Goal: Task Accomplishment & Management: Complete application form

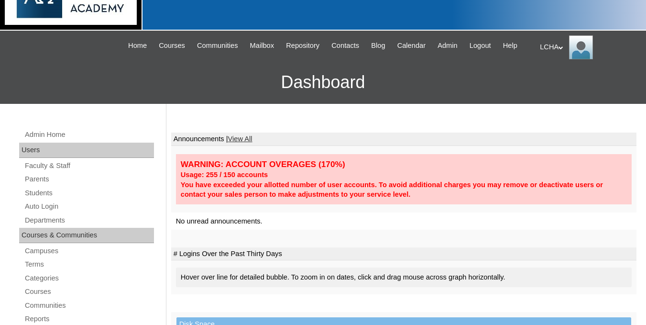
scroll to position [140, 0]
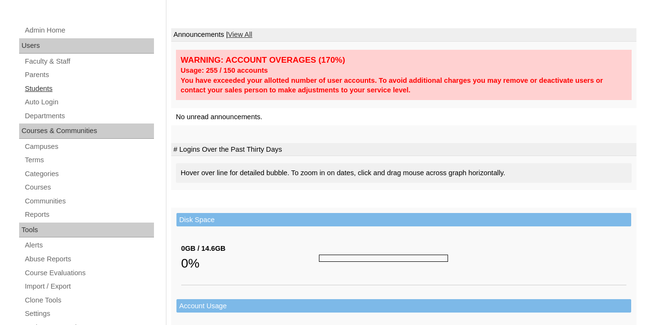
click at [27, 95] on link "Students" at bounding box center [89, 89] width 130 height 12
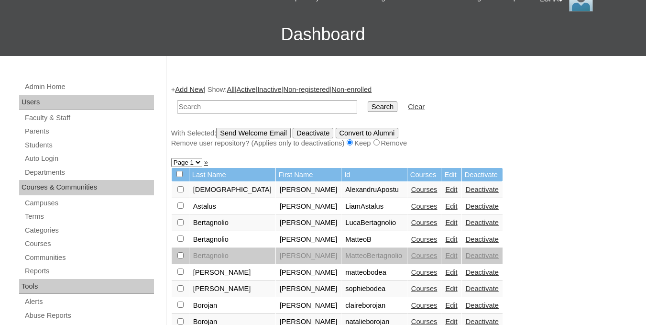
scroll to position [115, 0]
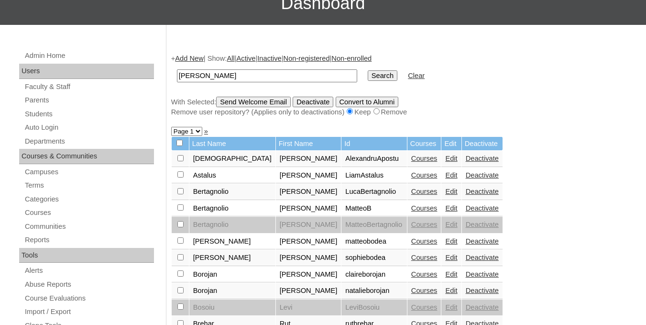
type input "[PERSON_NAME]"
click at [368, 81] on input "Search" at bounding box center [383, 75] width 30 height 11
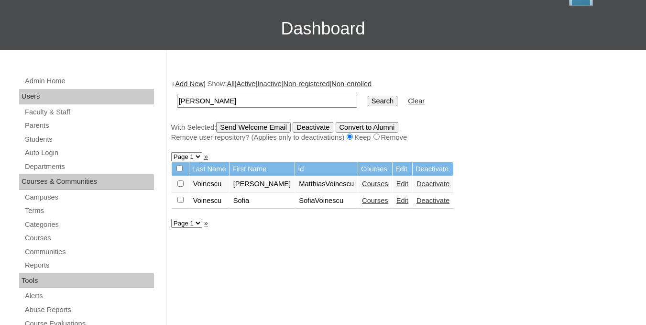
scroll to position [102, 0]
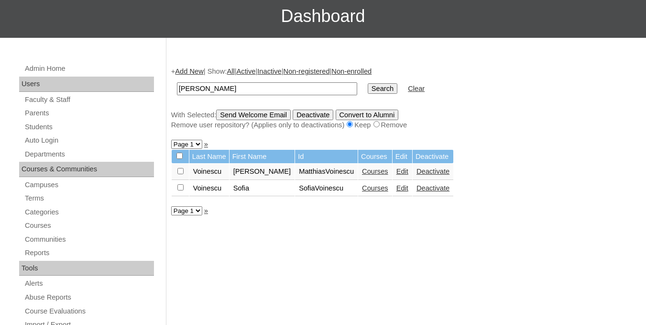
click at [366, 175] on link "Courses" at bounding box center [375, 171] width 26 height 8
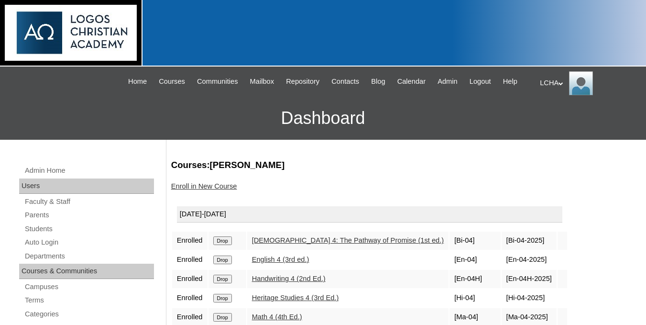
click at [196, 190] on link "Enroll in New Course" at bounding box center [204, 186] width 66 height 8
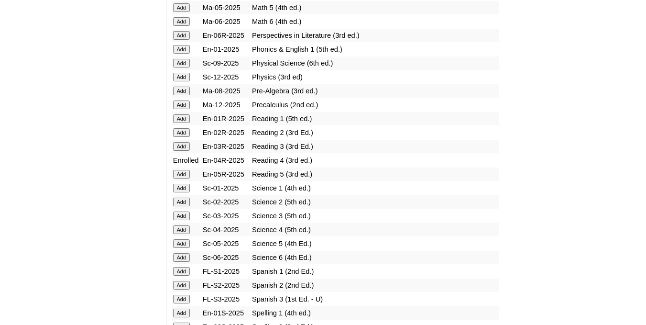
scroll to position [1097, 0]
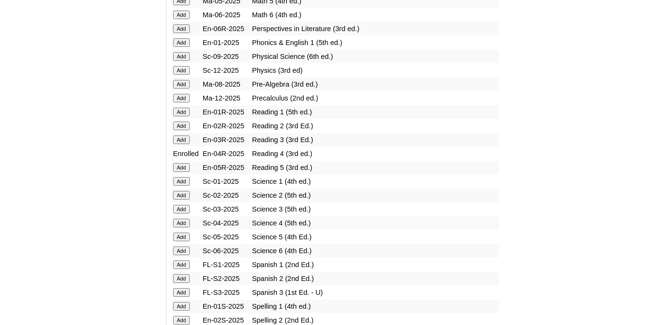
click at [181, 227] on input "Add" at bounding box center [181, 223] width 17 height 9
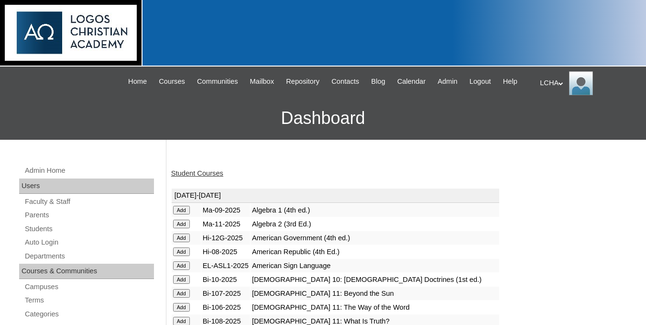
click at [220, 177] on link "Student Courses" at bounding box center [197, 173] width 52 height 8
